Goal: Task Accomplishment & Management: Manage account settings

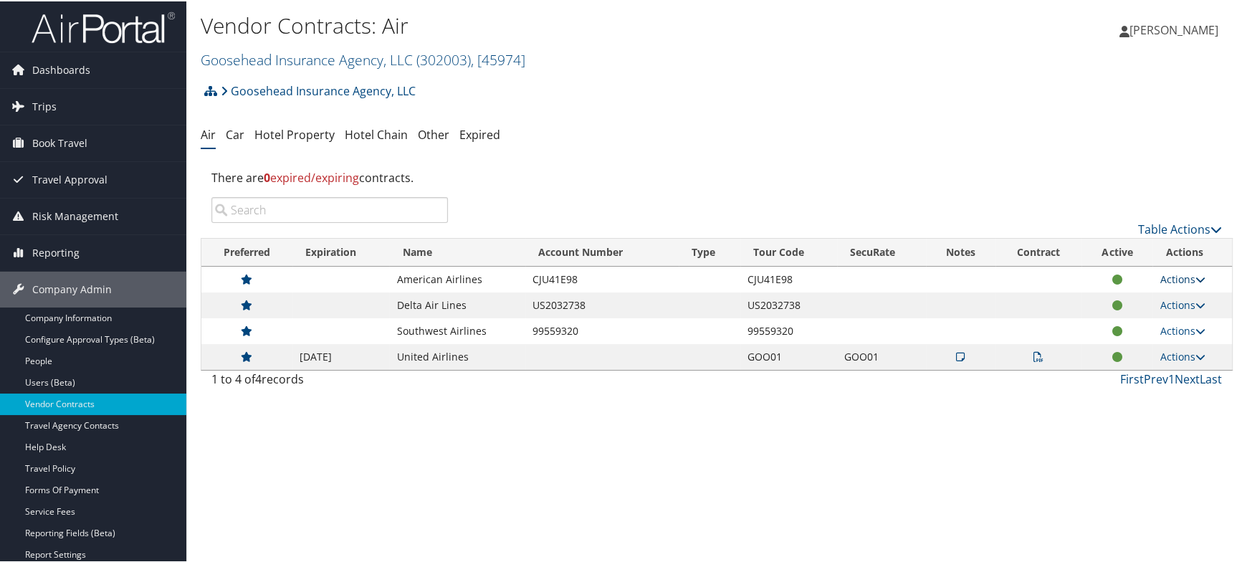
click at [1163, 278] on link "Actions" at bounding box center [1182, 278] width 45 height 14
click at [1144, 298] on link "View Contracts" at bounding box center [1149, 299] width 95 height 24
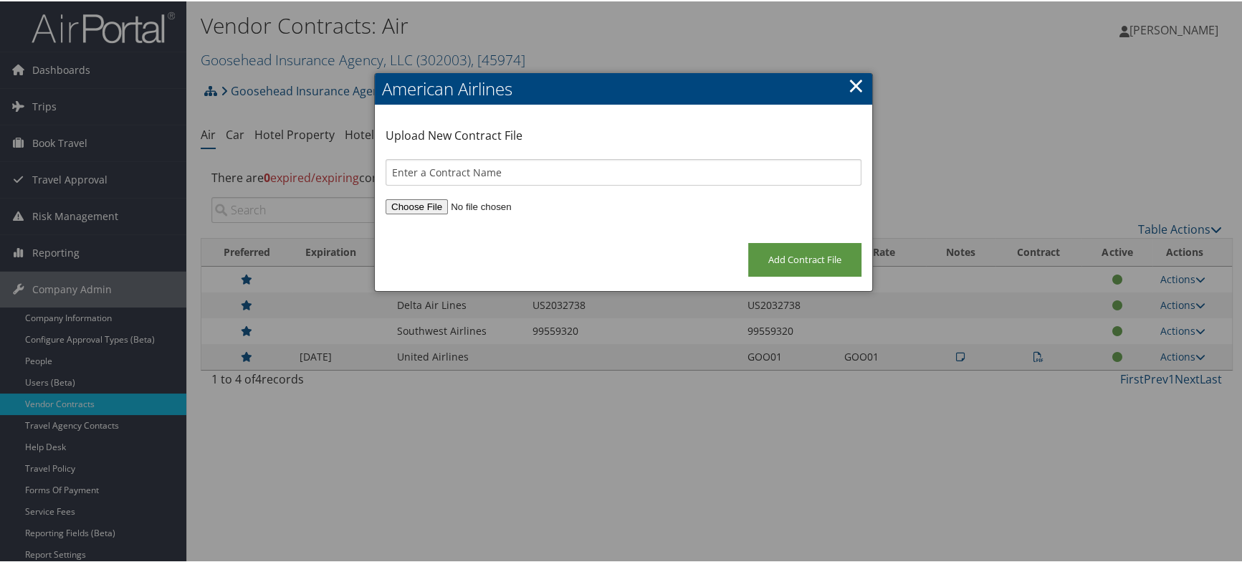
click at [862, 81] on h2 "American Airlines" at bounding box center [624, 88] width 498 height 32
click at [857, 84] on link "×" at bounding box center [856, 84] width 16 height 29
